Goal: Task Accomplishment & Management: Complete application form

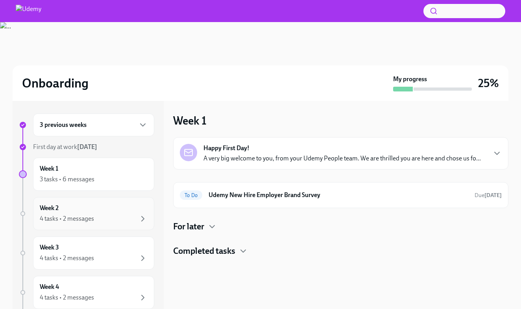
click at [73, 202] on div "Week 2 4 tasks • 2 messages" at bounding box center [93, 213] width 121 height 33
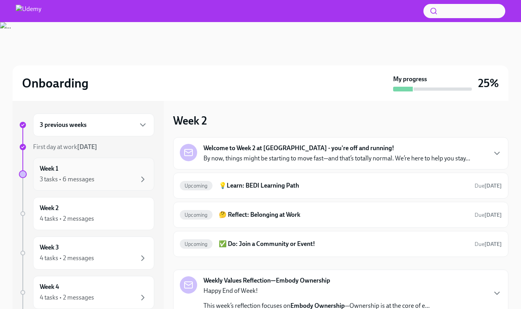
click at [91, 176] on div "3 tasks • 6 messages" at bounding box center [67, 179] width 55 height 9
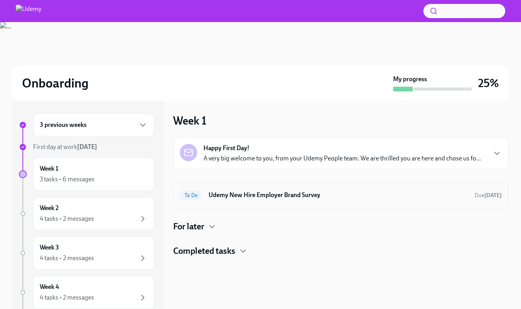
click at [246, 204] on div "To Do Udemy New Hire Employer Brand Survey Due [DATE]" at bounding box center [340, 195] width 335 height 26
click at [244, 185] on div "To Do Udemy New Hire Employer Brand Survey Due [DATE]" at bounding box center [340, 195] width 335 height 26
click at [219, 197] on h6 "Udemy New Hire Employer Brand Survey" at bounding box center [339, 195] width 260 height 9
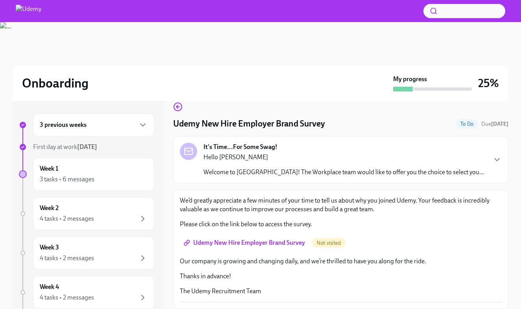
scroll to position [11, 0]
click at [241, 233] on div "We’d greatly appreciate a few minutes of your time to tell us about why you joi…" at bounding box center [341, 249] width 322 height 106
click at [241, 236] on link "Udemy New Hire Employer Brand Survey" at bounding box center [245, 243] width 131 height 16
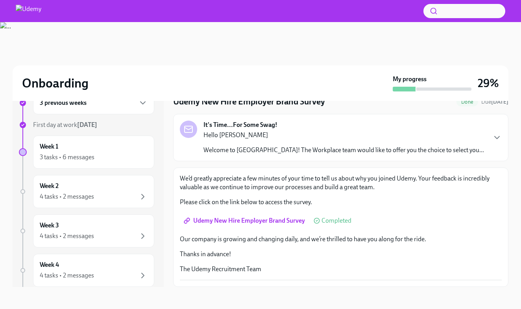
scroll to position [22, 0]
click at [222, 157] on div "It's Time...For Some Swag! Hello [PERSON_NAME] Welcome to [GEOGRAPHIC_DATA]! Th…" at bounding box center [340, 137] width 335 height 47
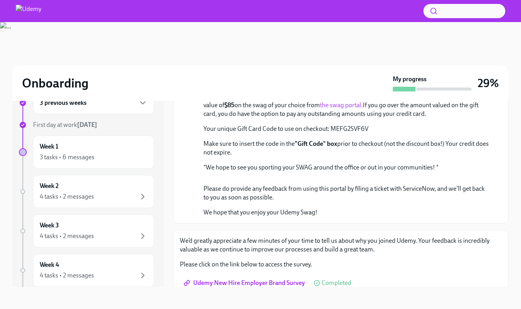
scroll to position [125, 0]
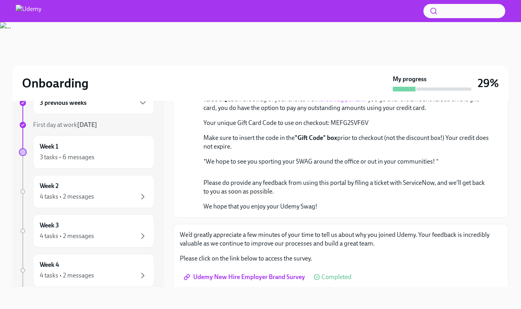
click at [320, 103] on link "the swag portal." at bounding box center [341, 98] width 43 height 7
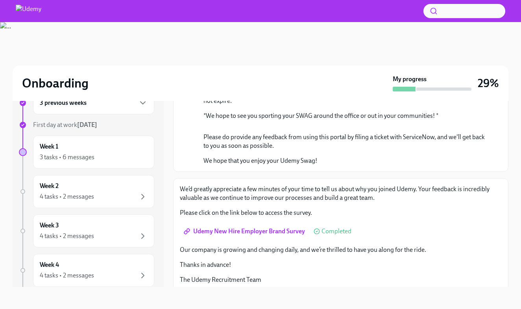
scroll to position [152, 0]
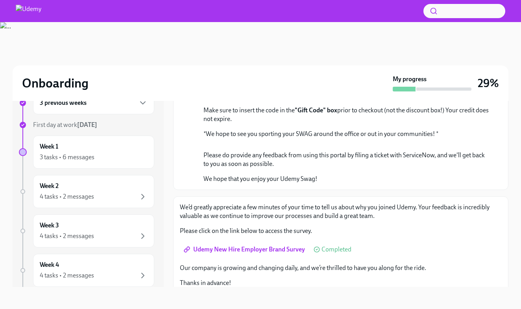
drag, startPoint x: 368, startPoint y: 176, endPoint x: 331, endPoint y: 179, distance: 37.9
click at [331, 100] on p "Your unique Gift Card Code to use on checkout: MEFG2SVF6V" at bounding box center [347, 95] width 286 height 9
copy p "MEFG2SVF6V"
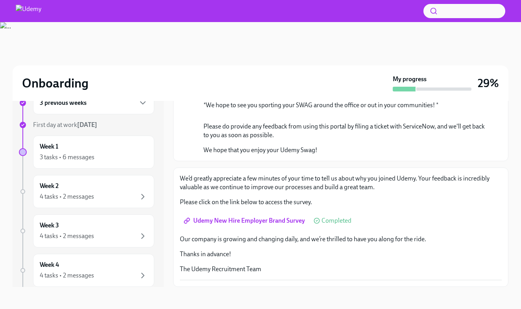
scroll to position [317, 0]
click at [313, 116] on button "Zoom image" at bounding box center [311, 116] width 215 height 0
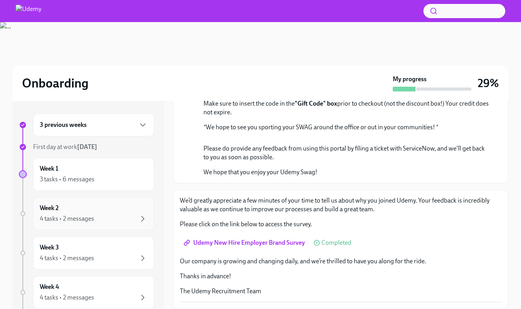
scroll to position [0, 0]
click at [94, 203] on div "Week 2 4 tasks • 2 messages" at bounding box center [93, 213] width 121 height 33
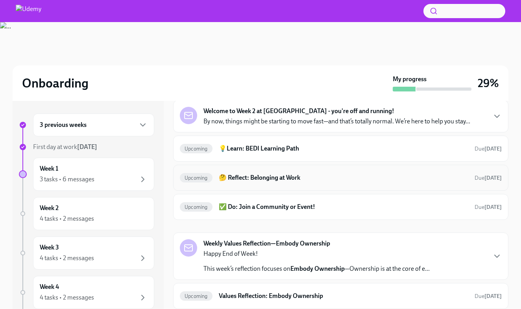
scroll to position [37, 0]
click at [253, 144] on h6 "💡Learn: BEDI Learning Path" at bounding box center [344, 148] width 250 height 9
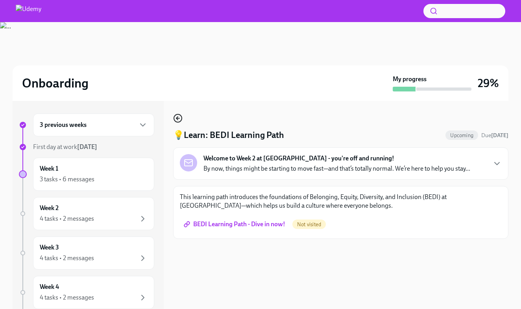
click at [182, 117] on icon "button" at bounding box center [177, 117] width 9 height 9
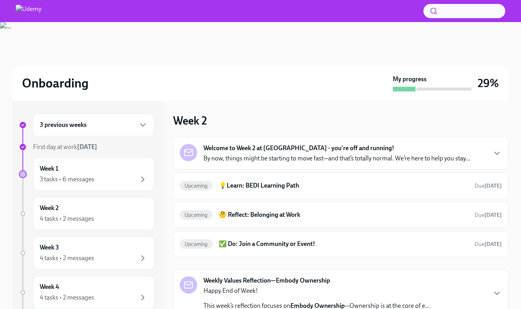
click at [252, 148] on strong "Welcome to Week 2 at [GEOGRAPHIC_DATA] - you're off and running!" at bounding box center [299, 148] width 191 height 9
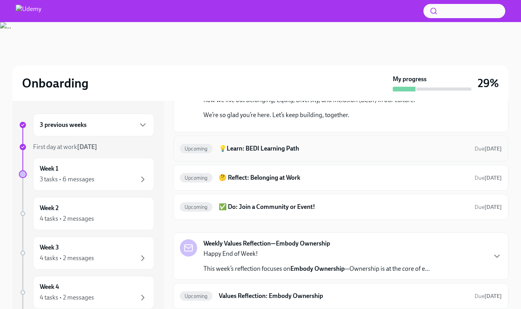
scroll to position [353, 0]
click at [272, 160] on div "Upcoming 💡Learn: BEDI Learning Path Due [DATE]" at bounding box center [340, 148] width 335 height 26
click at [268, 156] on div "Upcoming 💡Learn: BEDI Learning Path Due [DATE]" at bounding box center [340, 148] width 335 height 26
click at [246, 155] on div "Upcoming 💡Learn: BEDI Learning Path Due [DATE]" at bounding box center [341, 148] width 322 height 13
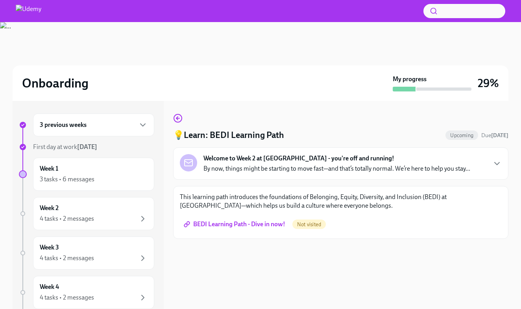
click at [183, 118] on div "💡Learn: BEDI Learning Path Upcoming Due [DATE] Welcome to Week 2 at [GEOGRAPHIC…" at bounding box center [340, 175] width 335 height 125
